Goal: Information Seeking & Learning: Learn about a topic

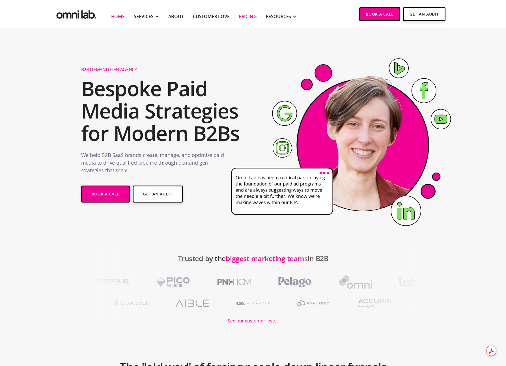
click at [252, 16] on link "Pricing" at bounding box center [248, 16] width 18 height 7
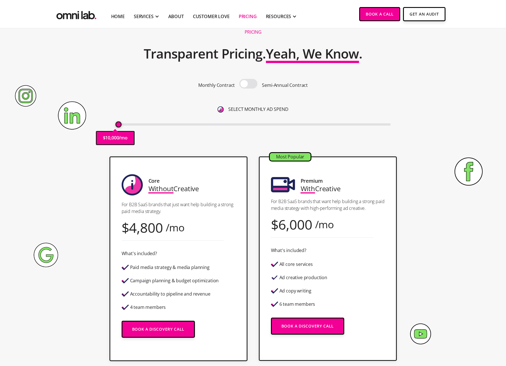
scroll to position [19, 0]
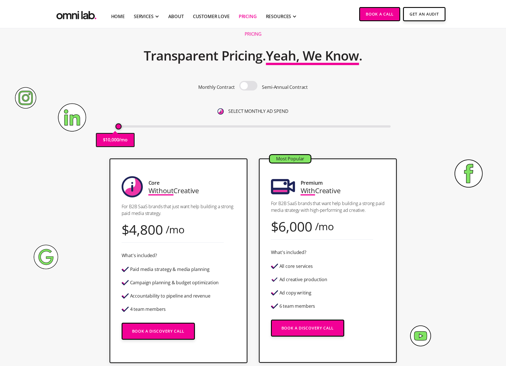
click at [249, 85] on span at bounding box center [248, 86] width 18 height 10
click at [249, 86] on input "checkbox" at bounding box center [249, 86] width 0 height 0
click at [249, 85] on span at bounding box center [248, 86] width 18 height 10
click at [249, 86] on input "checkbox" at bounding box center [249, 86] width 0 height 0
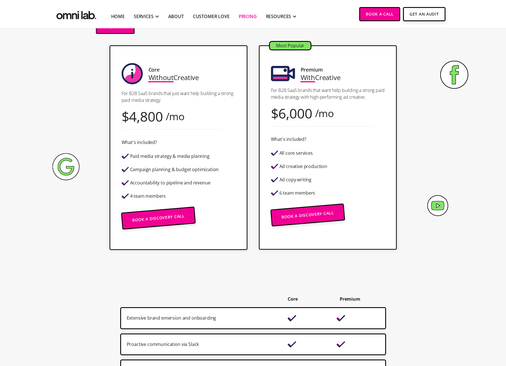
scroll to position [142, 0]
